Goal: Task Accomplishment & Management: Manage account settings

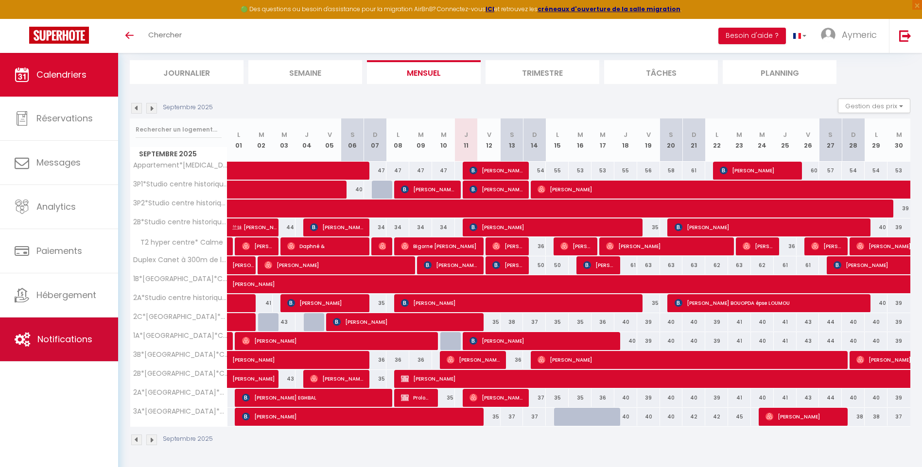
scroll to position [60, 0]
click at [54, 337] on span "Notifications" at bounding box center [64, 339] width 55 height 12
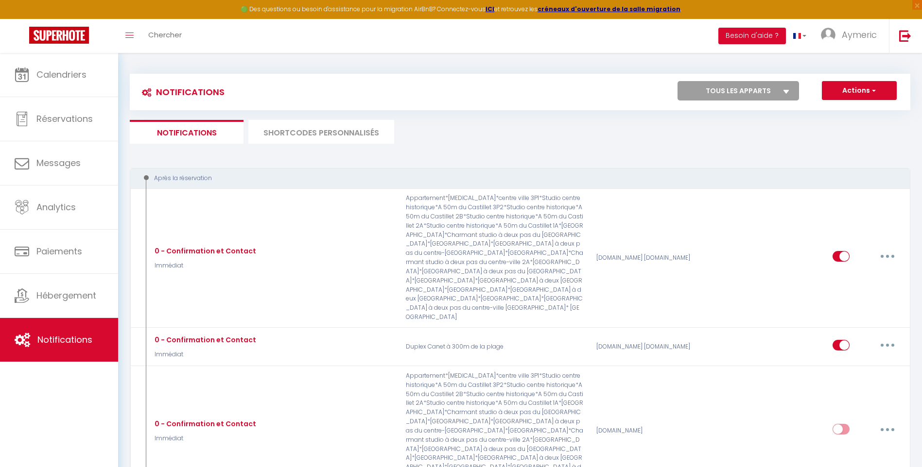
select select
checkbox input "false"
select select
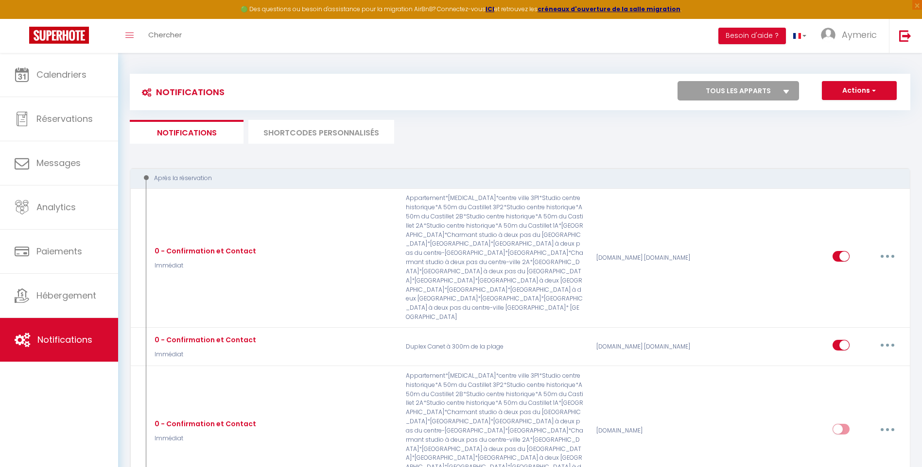
checkbox input "false"
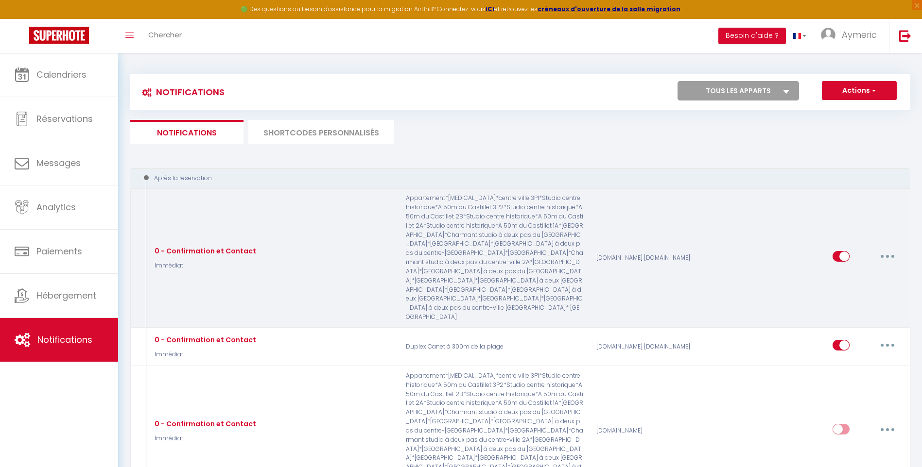
click at [884, 252] on button "button" at bounding box center [886, 257] width 27 height 16
click at [854, 273] on link "Editer" at bounding box center [862, 279] width 72 height 17
type input "0 - Confirmation et Contact"
select select "Immédiat"
select select "if_booking_is_paid"
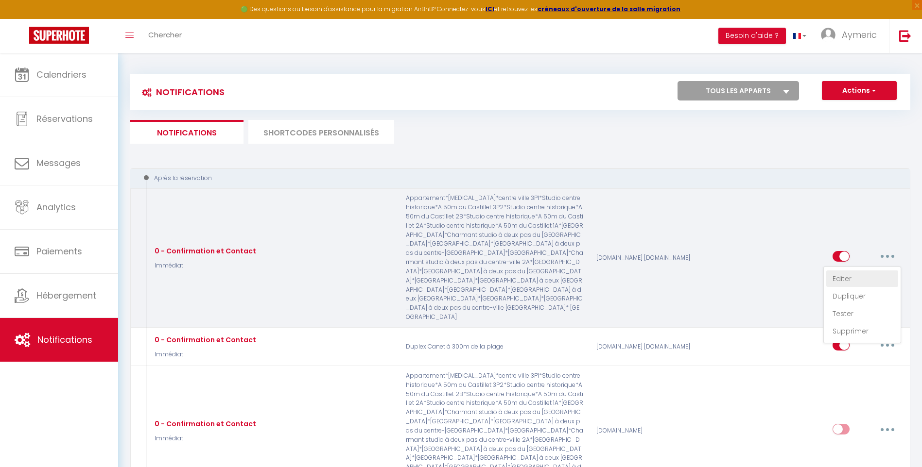
checkbox input "true"
checkbox input "false"
radio input "true"
type input "Merci de confirmer votre réservation - [BOOKING:ID] - [GUEST:FIRST_NAME] [GUEST…"
